Goal: Task Accomplishment & Management: Manage account settings

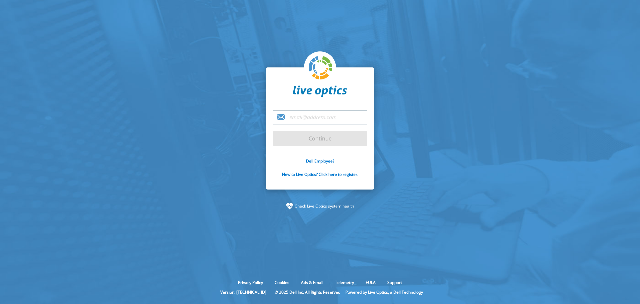
click at [303, 120] on input "email" at bounding box center [320, 117] width 95 height 14
type input "[PERSON_NAME][EMAIL_ADDRESS][PERSON_NAME][DOMAIN_NAME]"
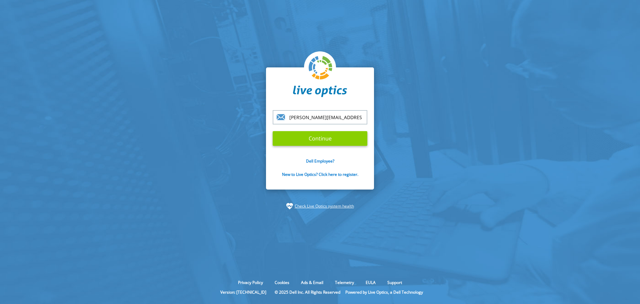
click at [319, 140] on input "Continue" at bounding box center [320, 138] width 95 height 15
